Goal: Browse casually

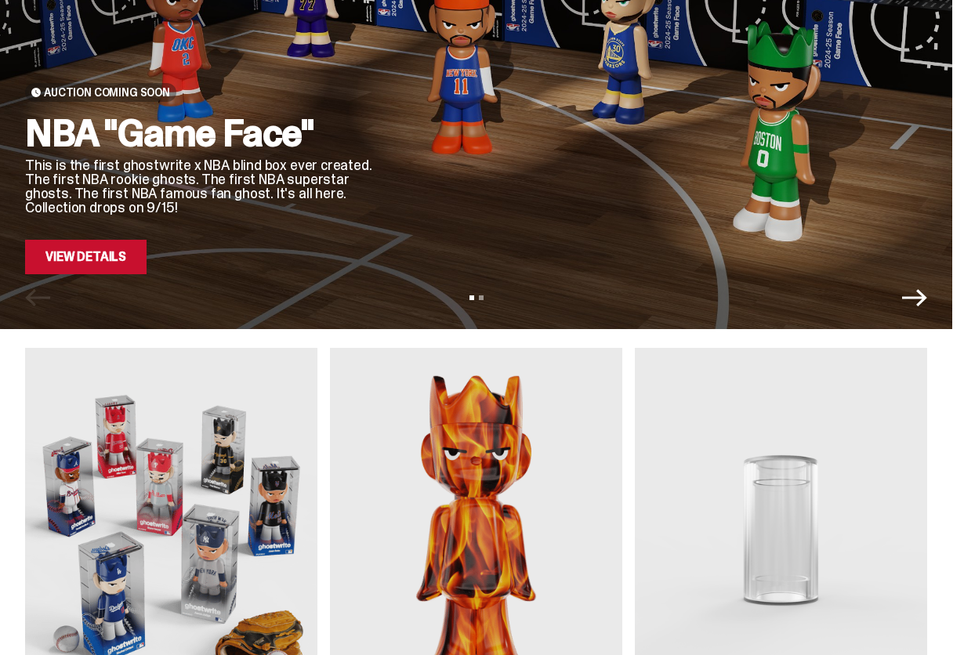
scroll to position [157, 0]
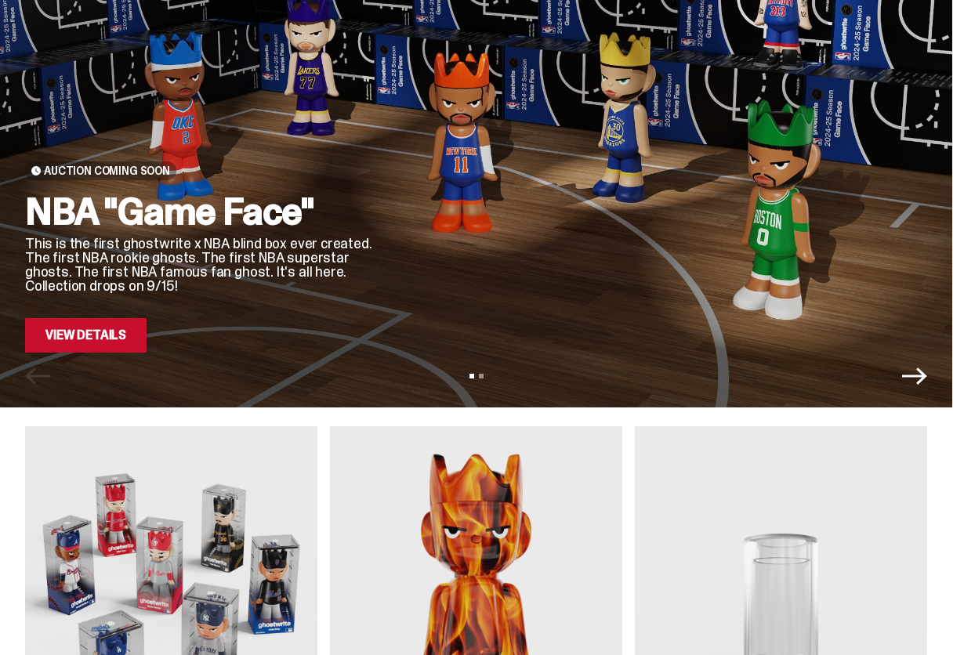
click at [81, 342] on link "View Details" at bounding box center [85, 335] width 121 height 34
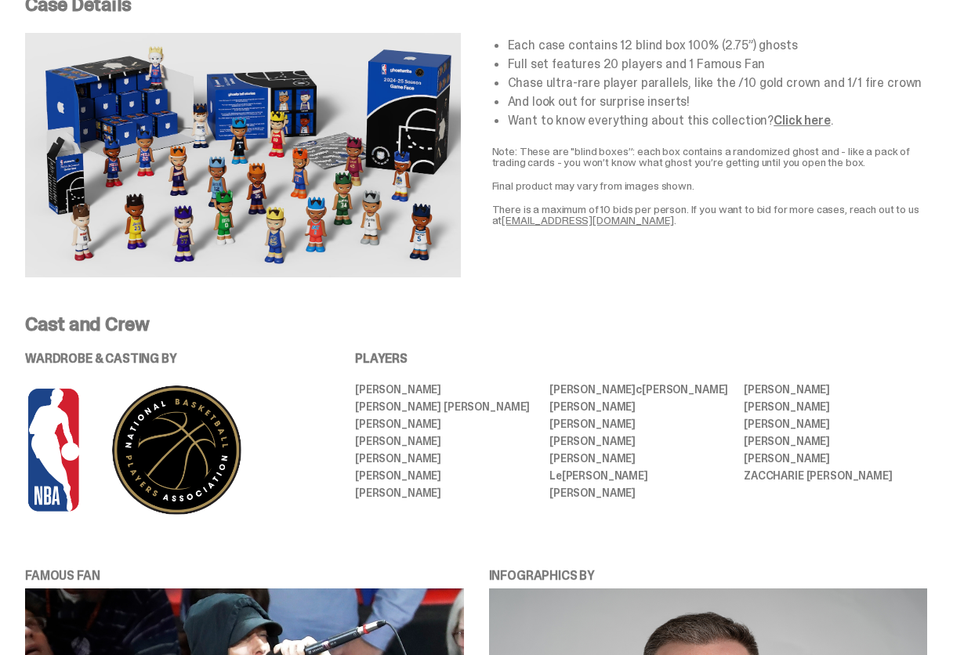
scroll to position [705, 0]
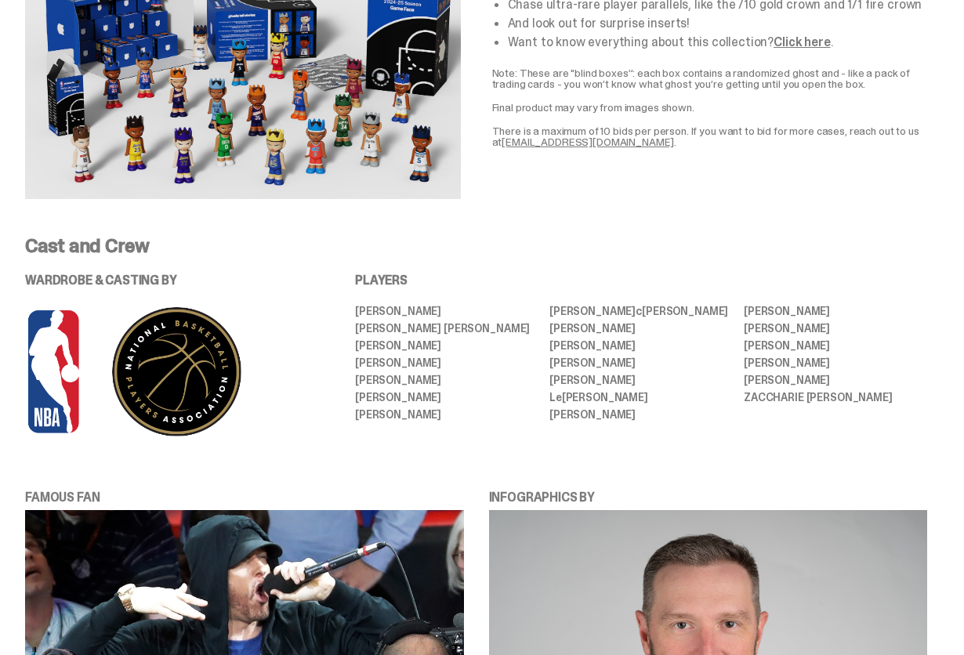
click at [297, 176] on img at bounding box center [243, 77] width 436 height 244
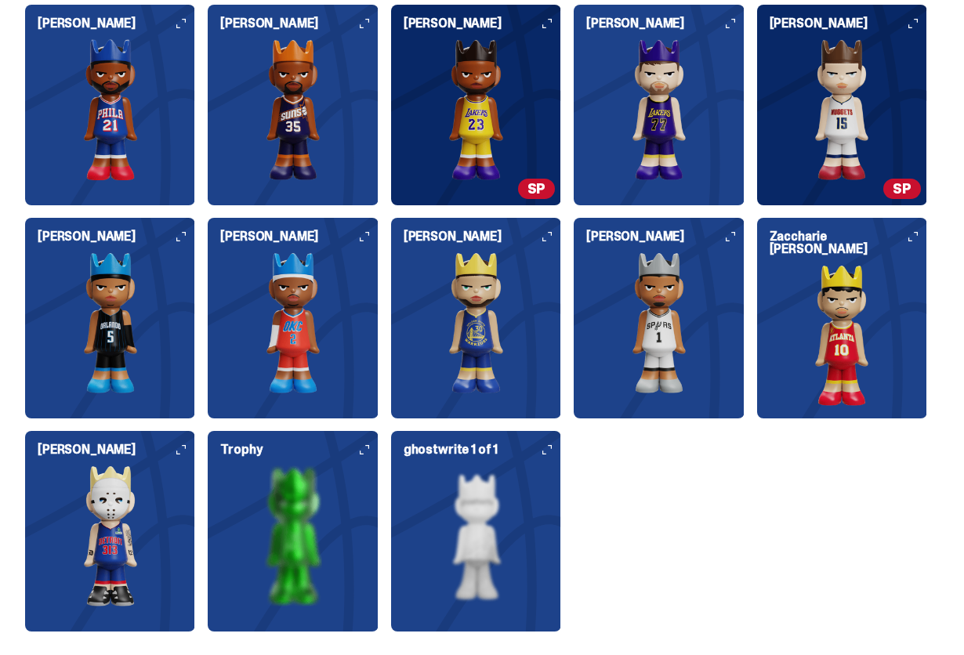
scroll to position [2115, 0]
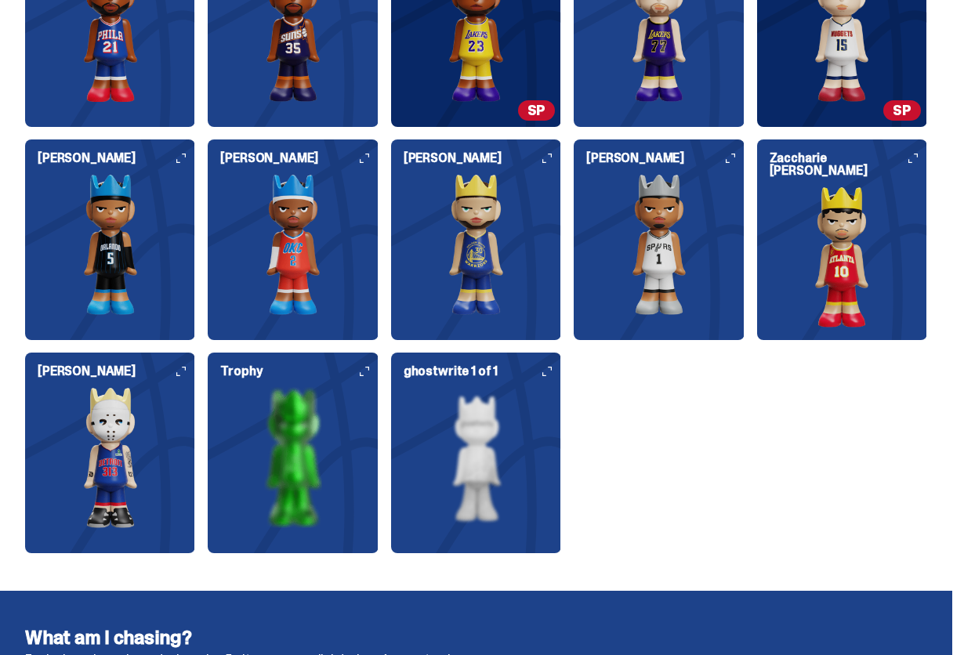
click at [158, 418] on img at bounding box center [110, 457] width 170 height 141
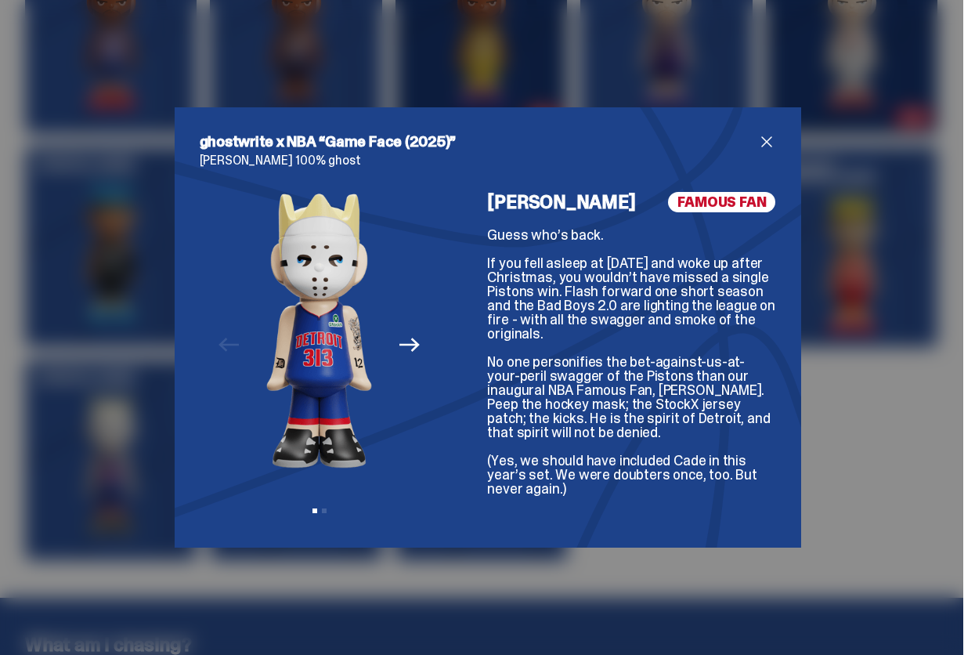
click at [758, 143] on span "close" at bounding box center [767, 141] width 19 height 19
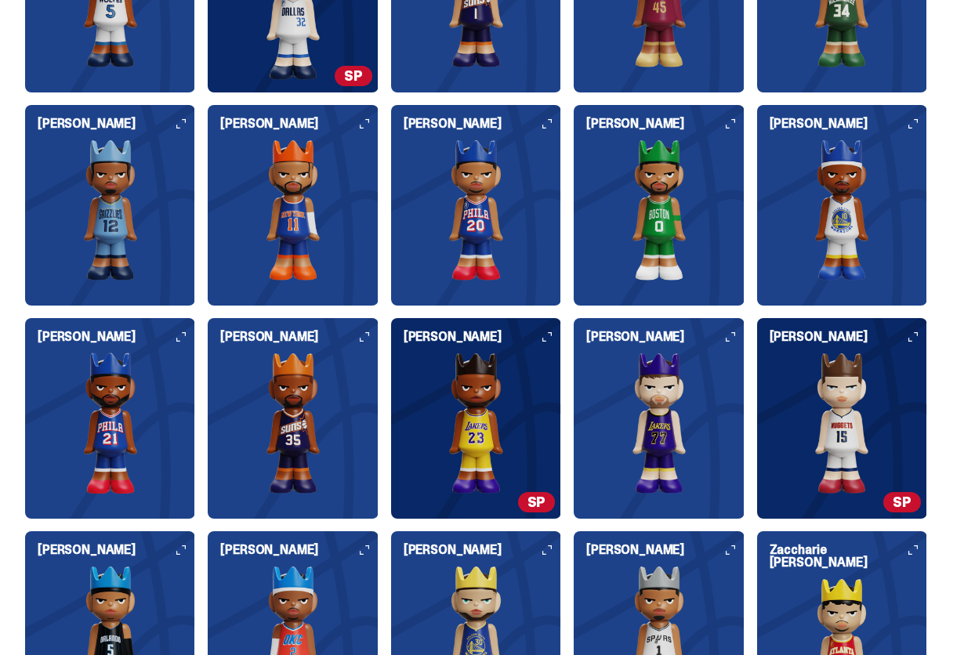
scroll to position [1802, 0]
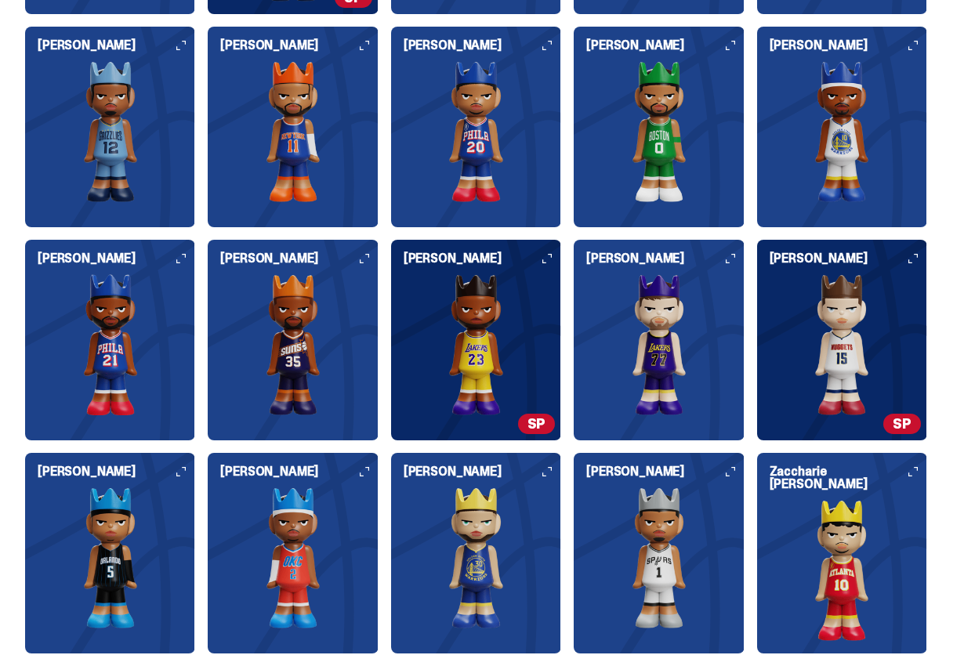
click at [628, 328] on img at bounding box center [659, 344] width 170 height 141
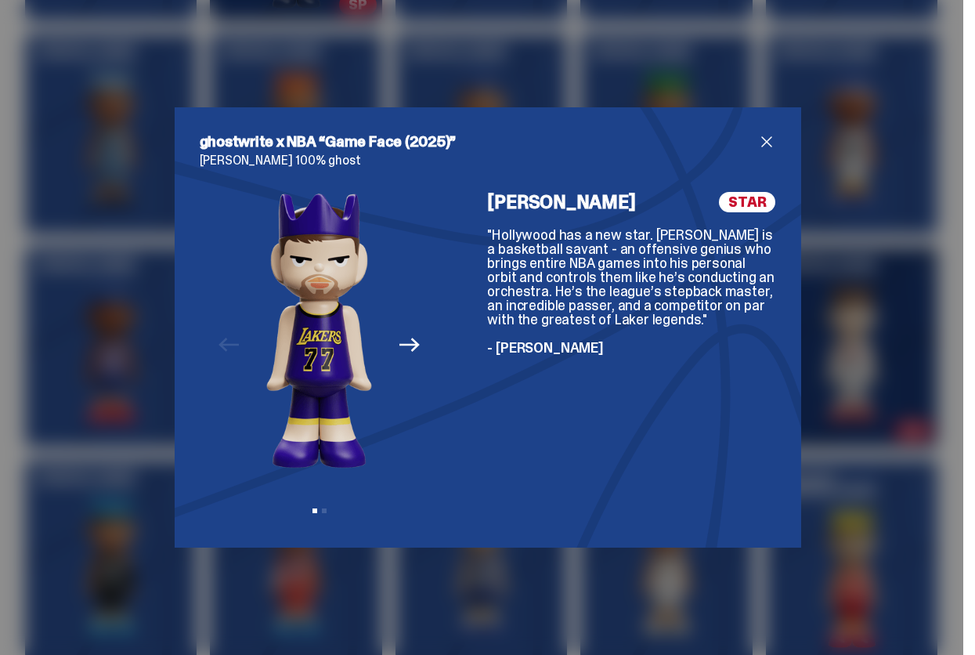
click at [403, 347] on icon "Next" at bounding box center [410, 345] width 20 height 20
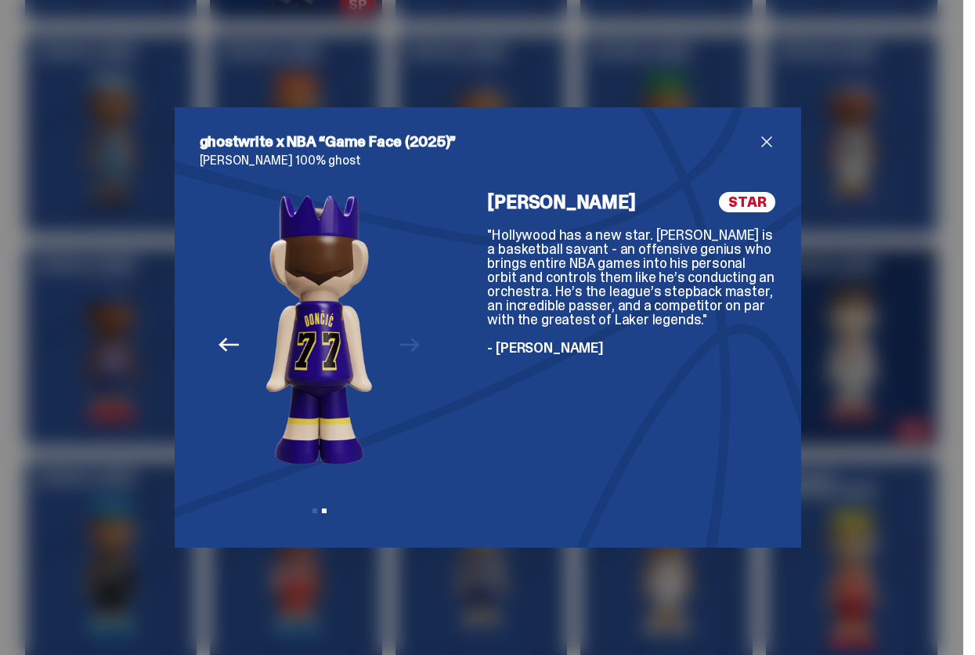
click at [403, 347] on div "Previous Next View slide 1 View slide 2" at bounding box center [320, 357] width 241 height 331
click at [762, 134] on span "close" at bounding box center [767, 141] width 19 height 19
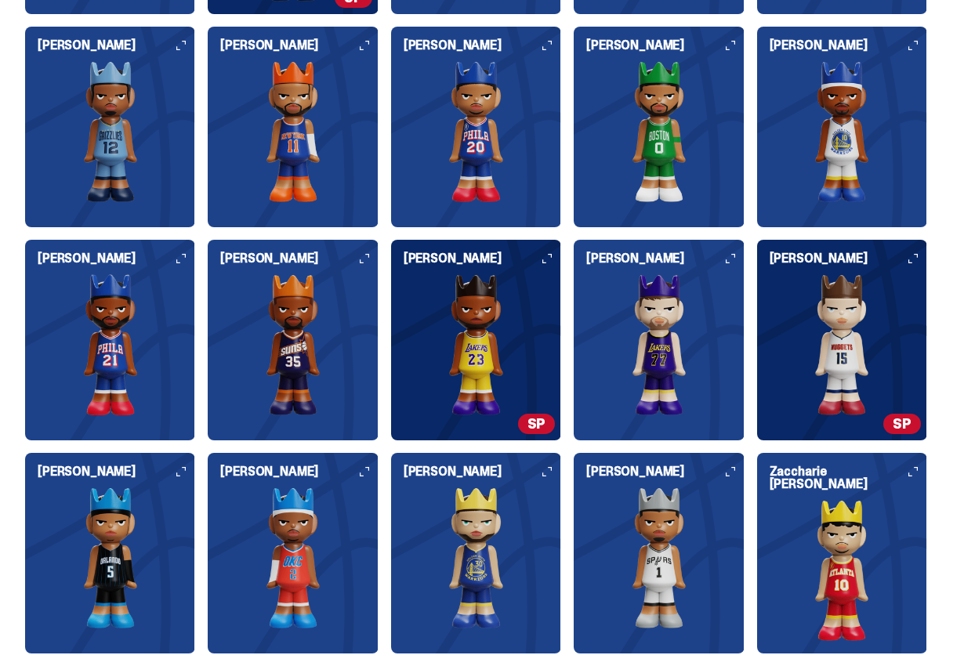
click at [677, 170] on img at bounding box center [659, 131] width 170 height 141
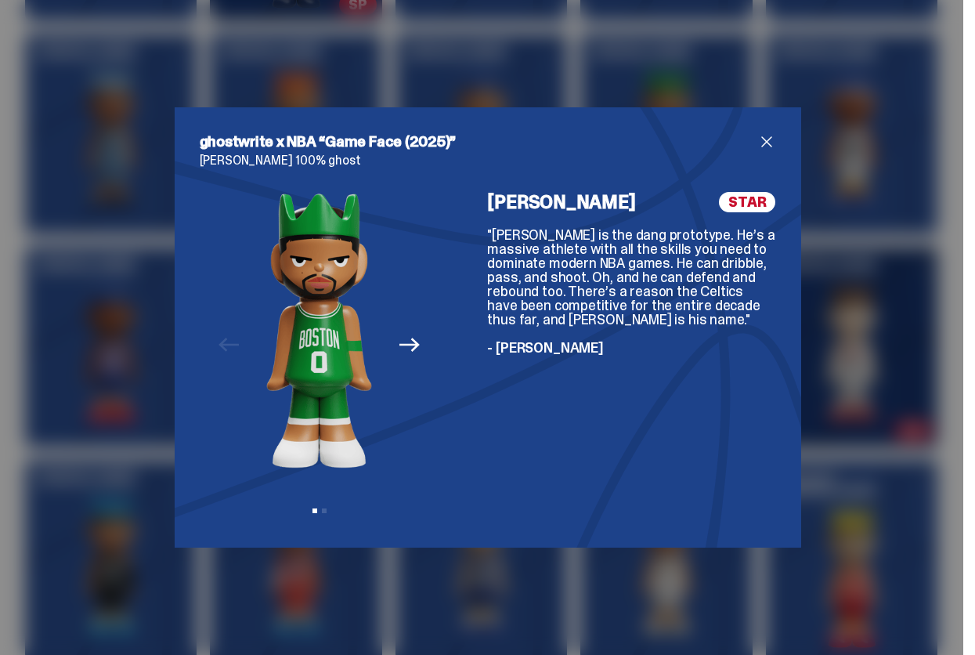
click at [773, 134] on div "ghostwrite x NBA “Game Face (2025)” [PERSON_NAME] 100% ghost Previous Next View…" at bounding box center [488, 327] width 627 height 440
click at [758, 140] on span "close" at bounding box center [767, 141] width 19 height 19
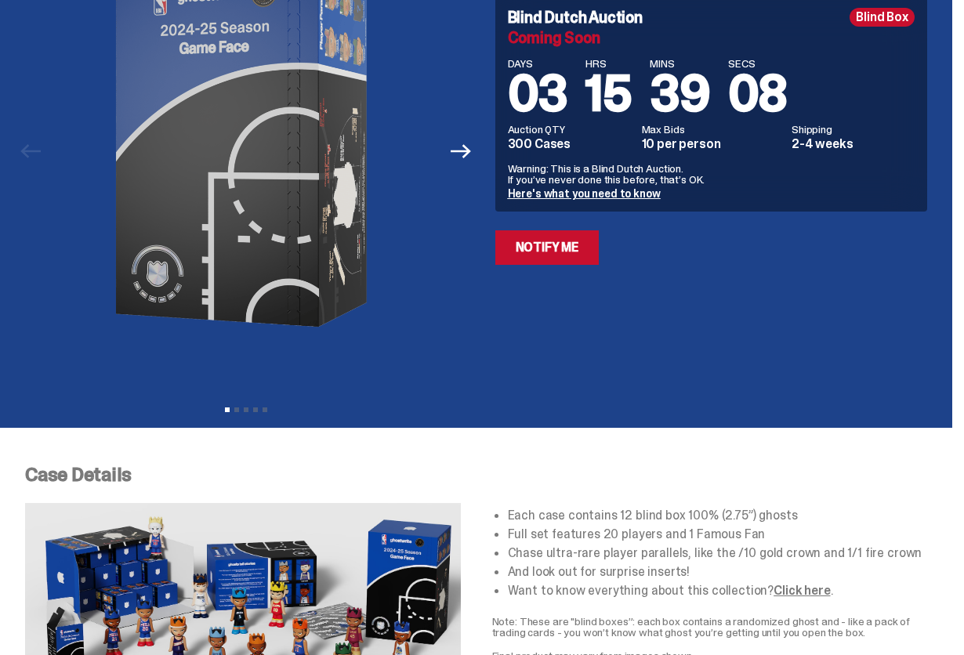
scroll to position [78, 0]
